Goal: Task Accomplishment & Management: Complete application form

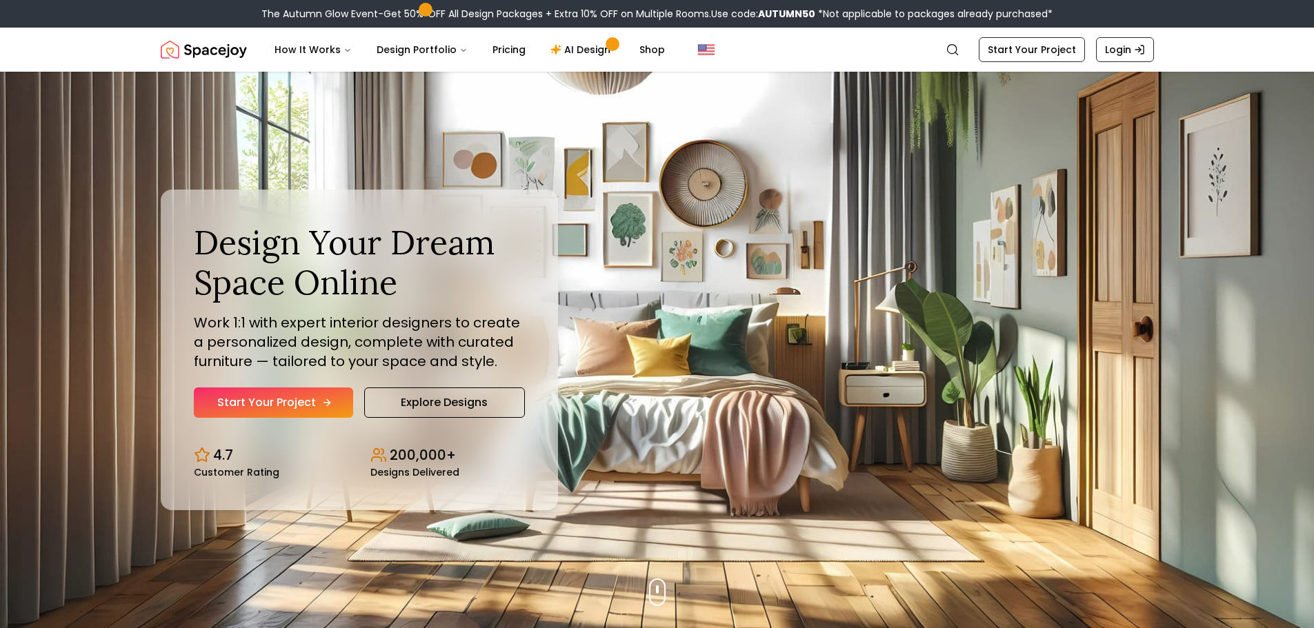
click at [302, 406] on link "Start Your Project" at bounding box center [273, 403] width 159 height 30
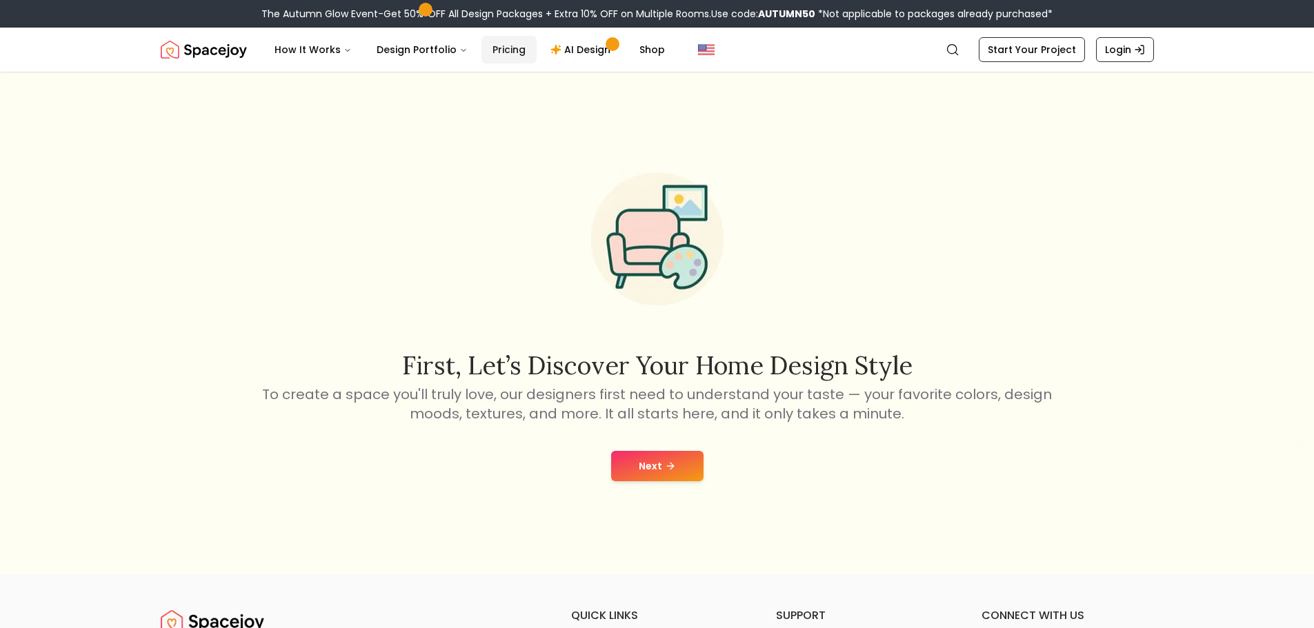
click at [506, 54] on link "Pricing" at bounding box center [508, 50] width 55 height 28
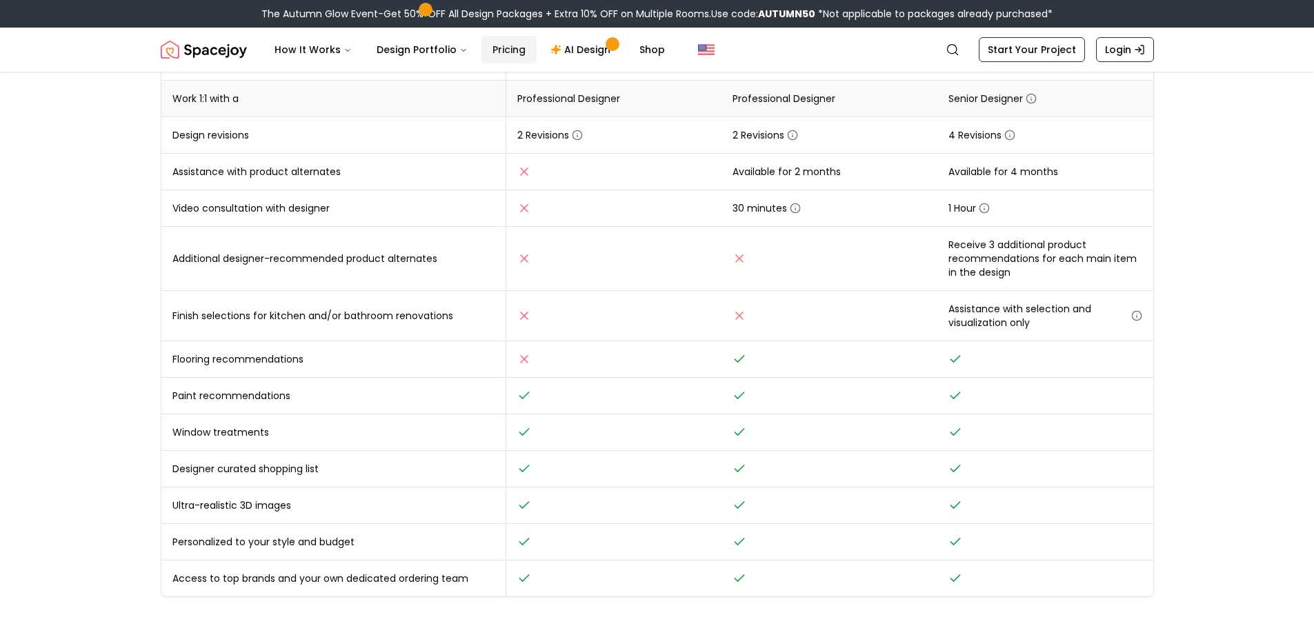
scroll to position [345, 0]
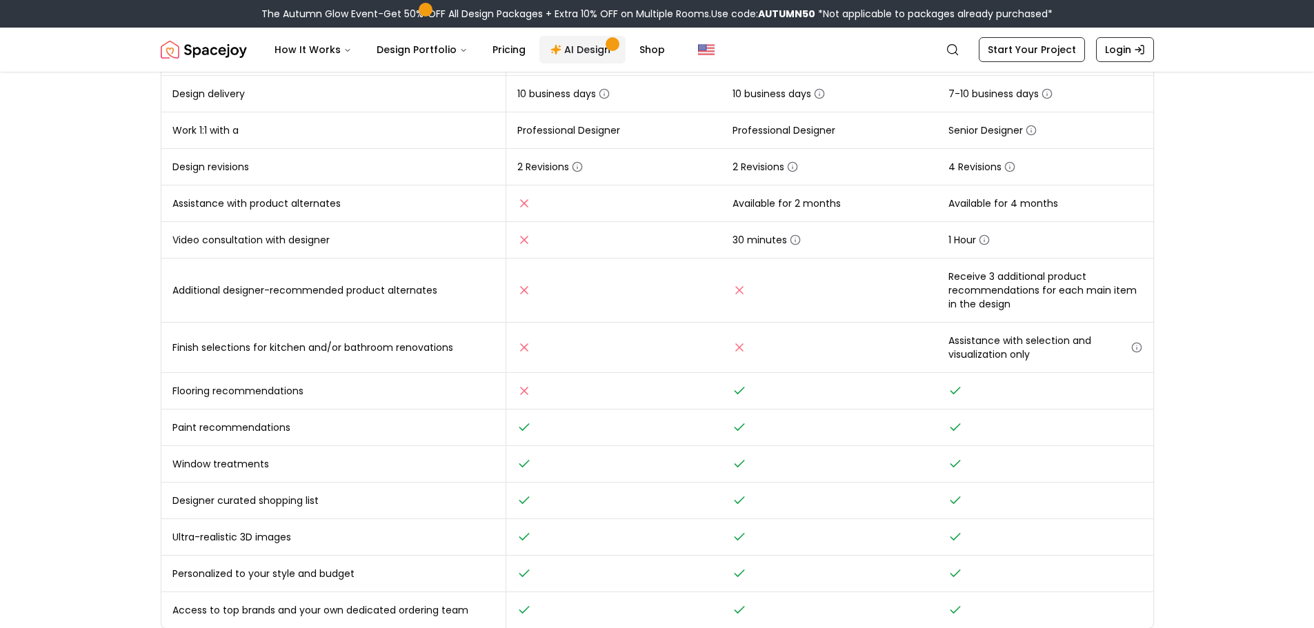
click at [592, 52] on link "AI Design" at bounding box center [582, 50] width 86 height 28
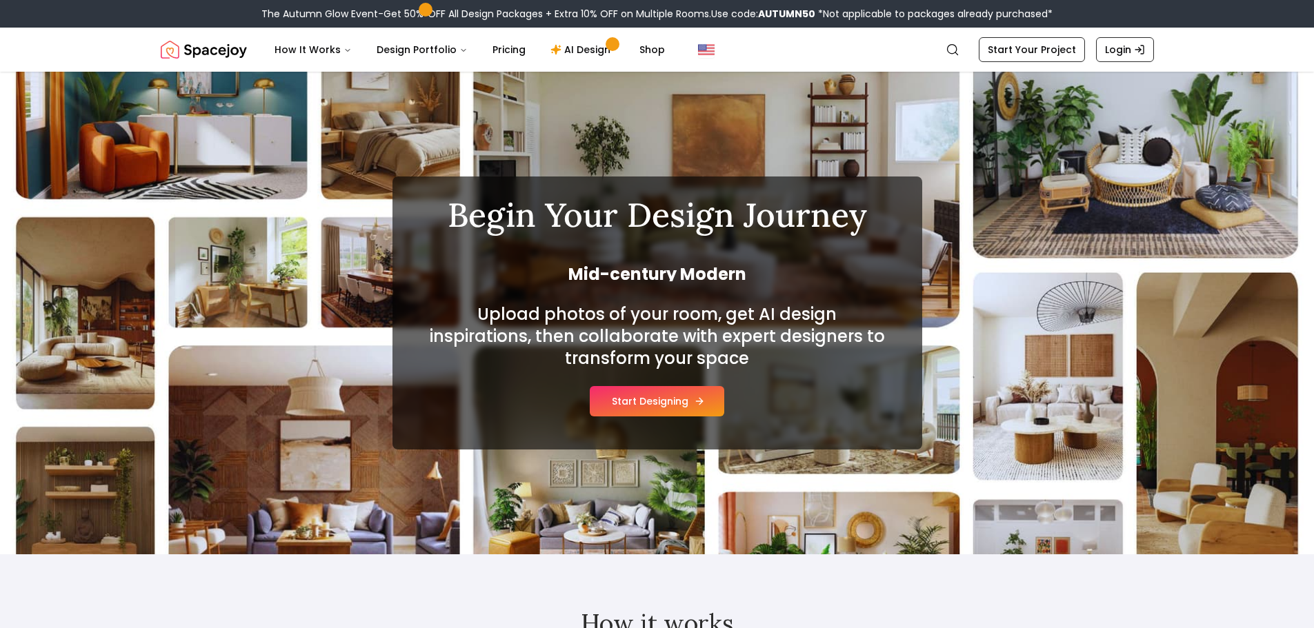
click at [682, 401] on button "Start Designing" at bounding box center [657, 401] width 134 height 30
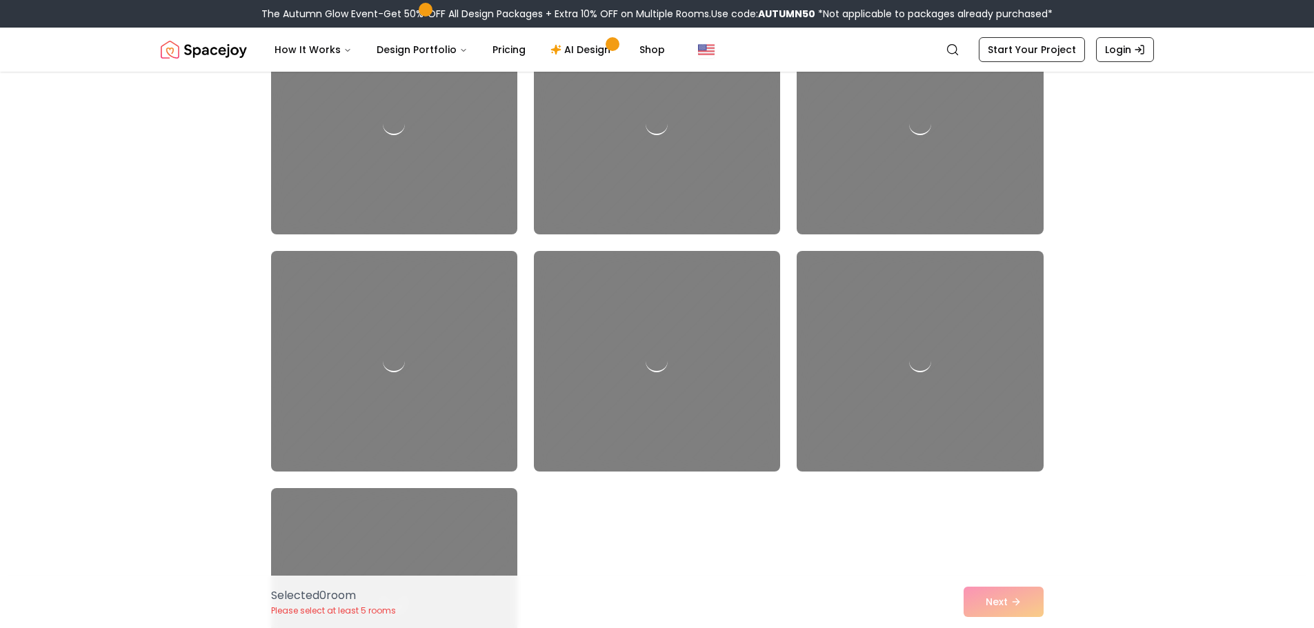
scroll to position [414, 0]
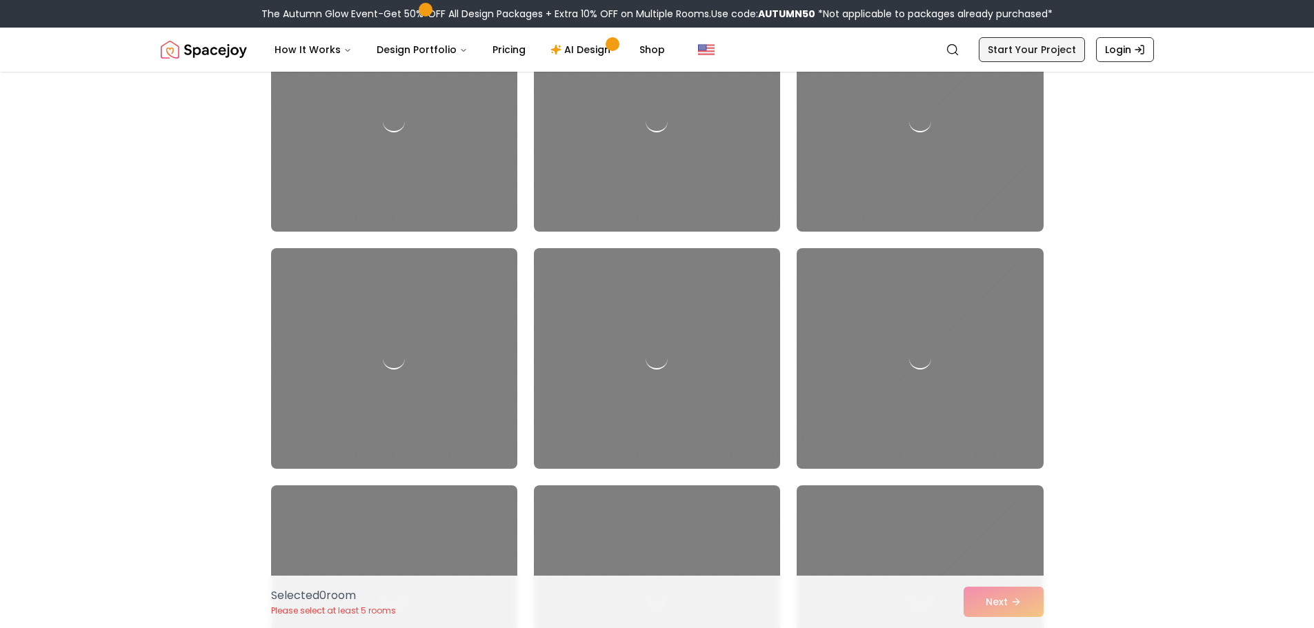
click at [1026, 52] on link "Start Your Project" at bounding box center [1032, 49] width 106 height 25
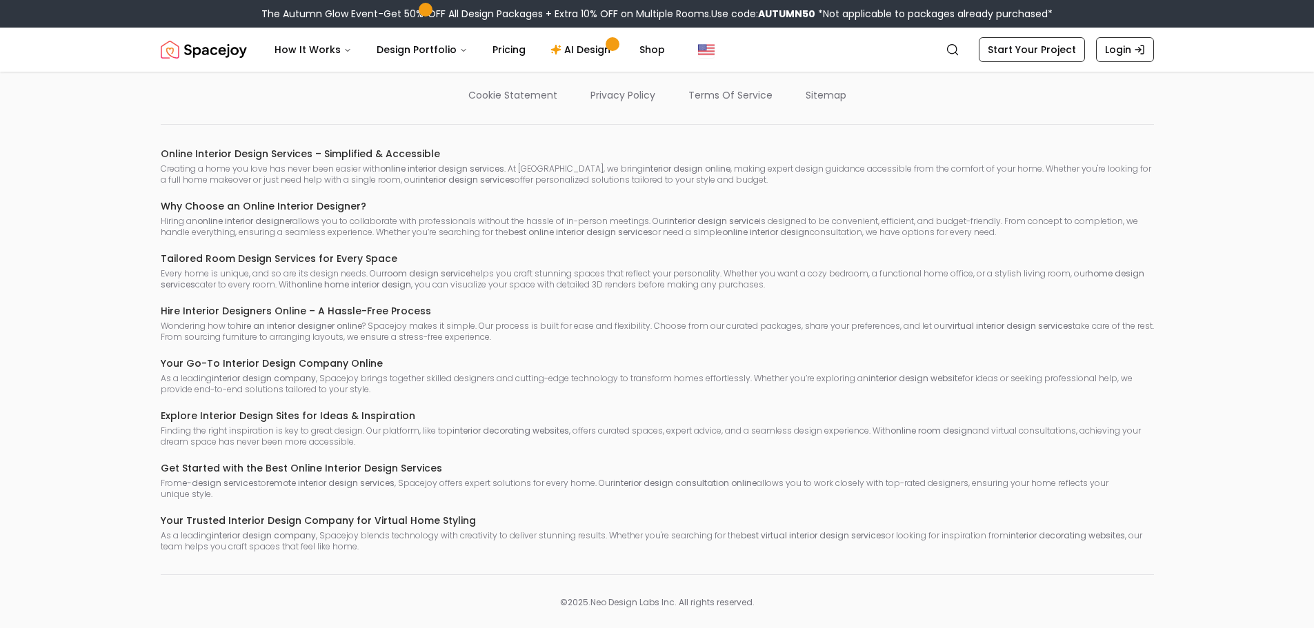
scroll to position [935, 0]
